Goal: Information Seeking & Learning: Learn about a topic

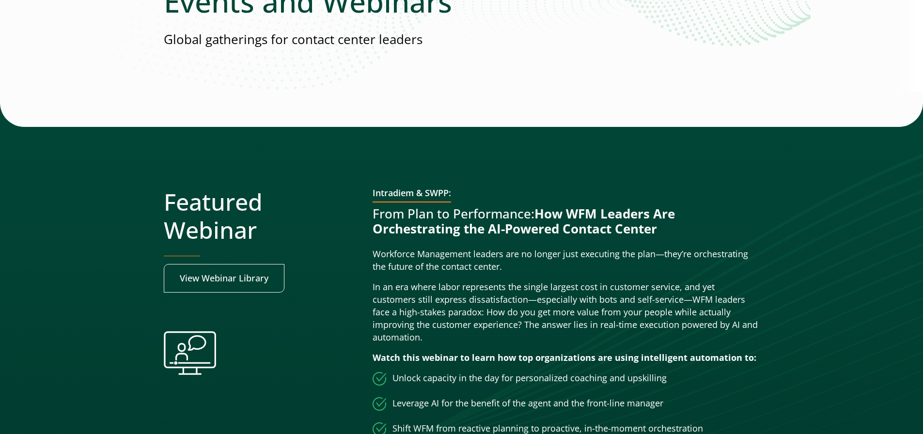
scroll to position [129, 0]
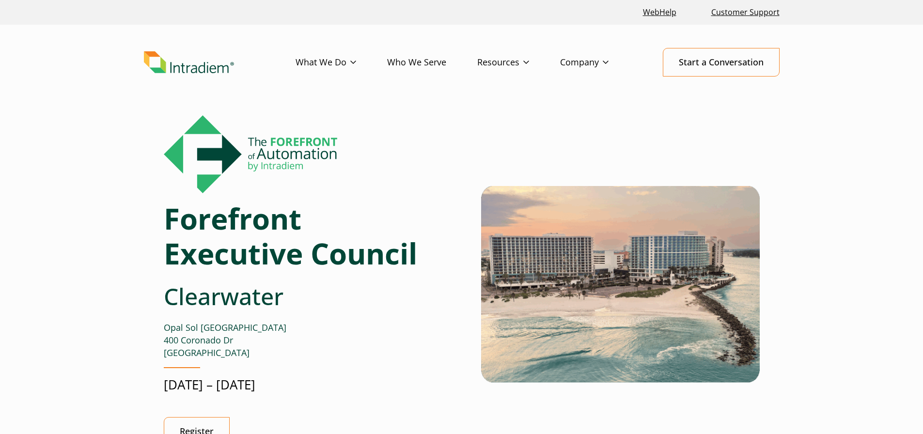
drag, startPoint x: 365, startPoint y: 352, endPoint x: 208, endPoint y: 174, distance: 237.9
click at [245, 243] on div "Forefront Executive Council Clearwater Opal Sol Clearwater Beach 400 Coronado D…" at bounding box center [307, 288] width 286 height 346
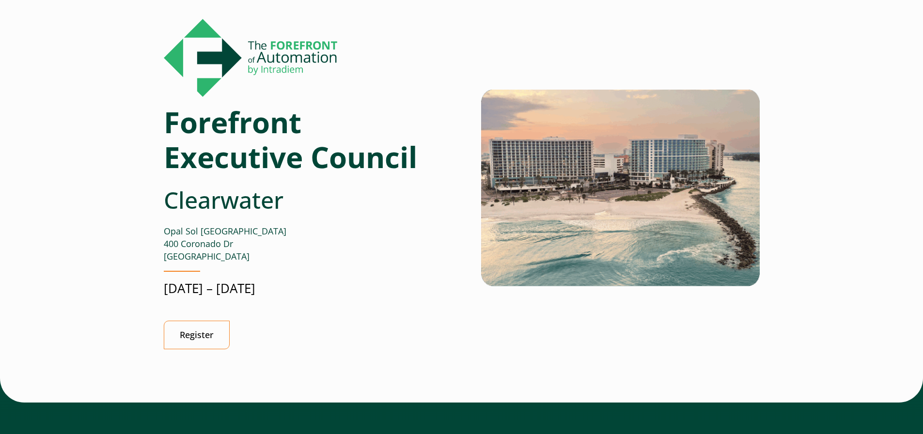
scroll to position [97, 4]
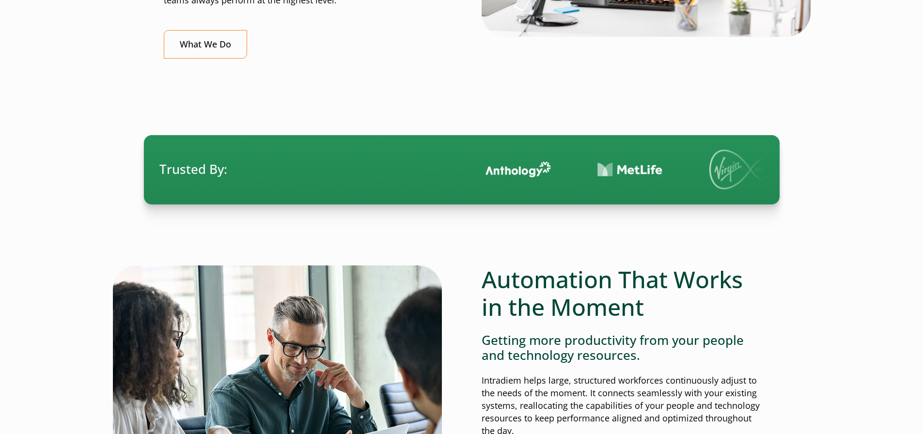
scroll to position [500, 0]
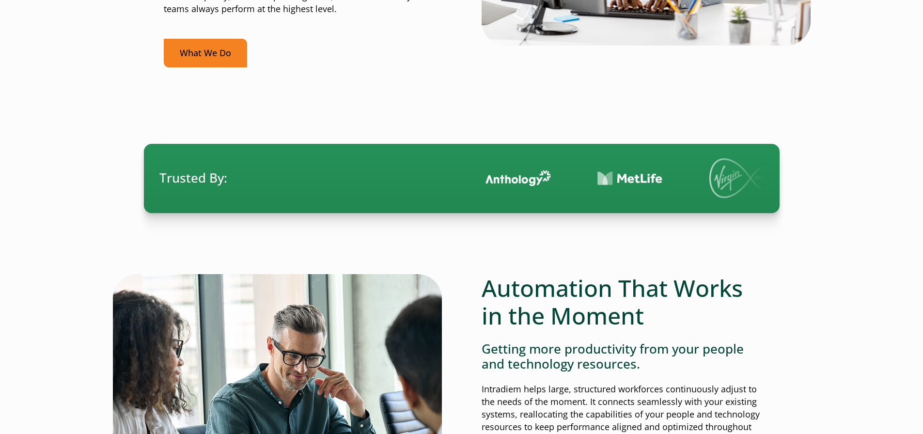
click at [203, 61] on link "What We Do" at bounding box center [205, 53] width 83 height 29
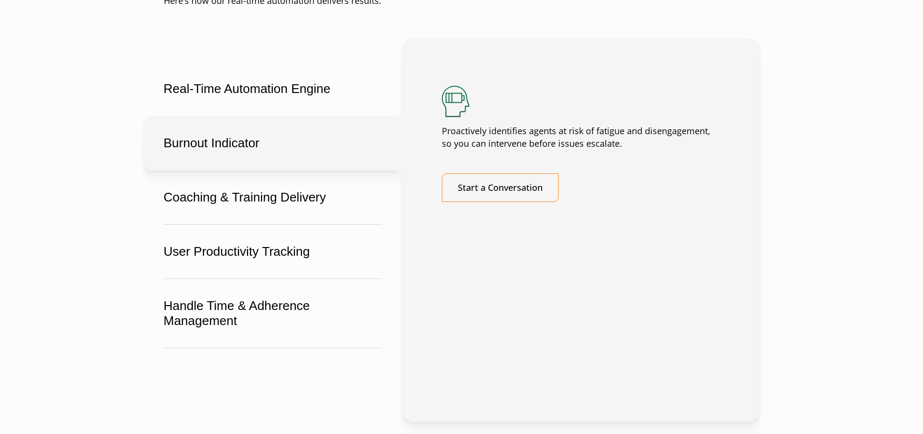
scroll to position [1698, 0]
